Goal: Communication & Community: Participate in discussion

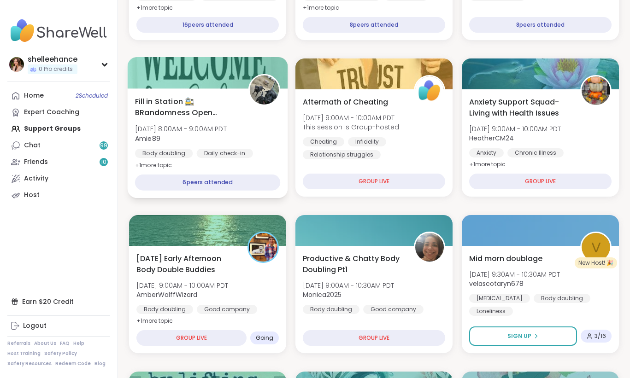
scroll to position [245, 0]
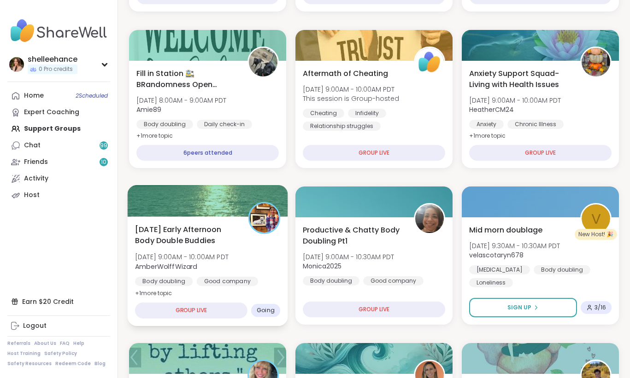
click at [184, 300] on div "[DATE] Early Afternoon Body Double Buddies [DATE] 9:00AM - 10:00AM PDT AmberWol…" at bounding box center [208, 272] width 160 height 110
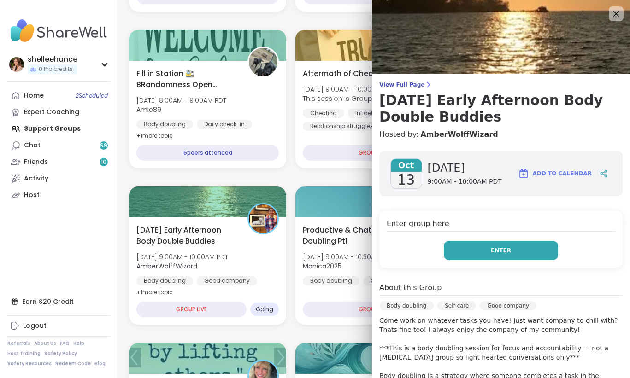
click at [462, 247] on button "Enter" at bounding box center [501, 250] width 114 height 19
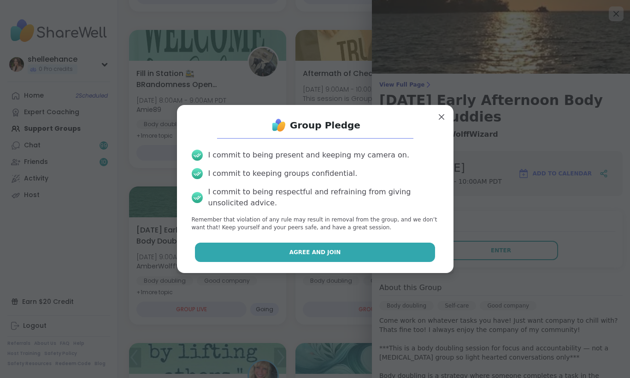
click at [270, 247] on button "Agree and Join" at bounding box center [315, 252] width 240 height 19
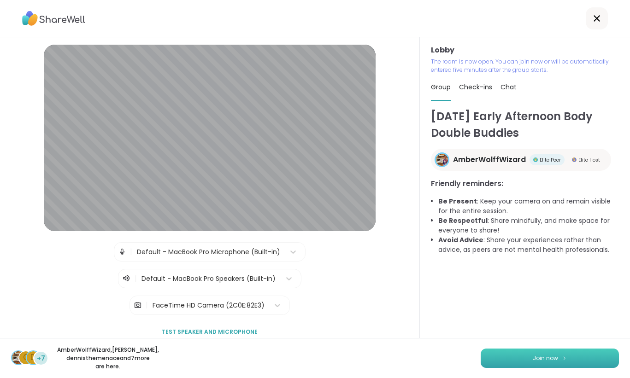
click at [518, 356] on button "Join now" at bounding box center [550, 358] width 138 height 19
